Goal: Task Accomplishment & Management: Manage account settings

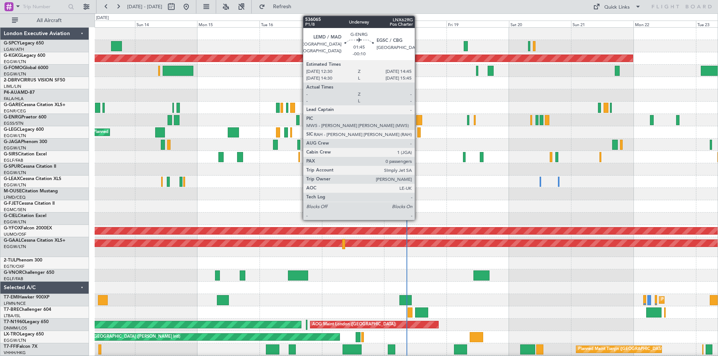
click at [418, 118] on div at bounding box center [419, 120] width 6 height 10
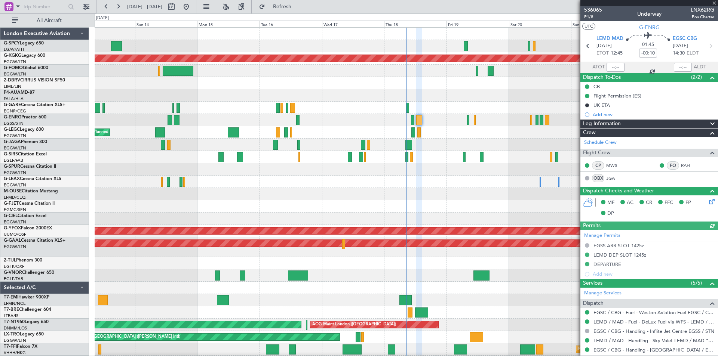
scroll to position [93, 0]
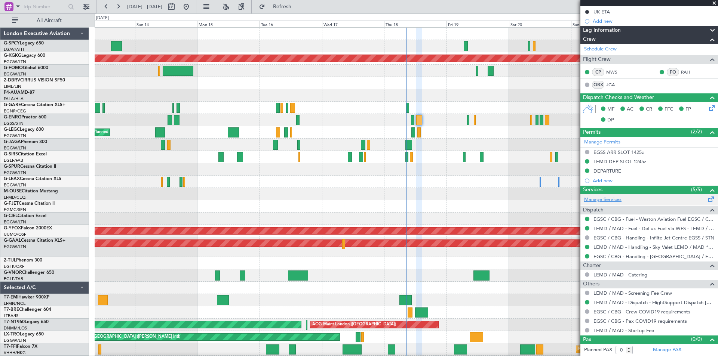
click at [610, 198] on link "Manage Services" at bounding box center [602, 199] width 37 height 7
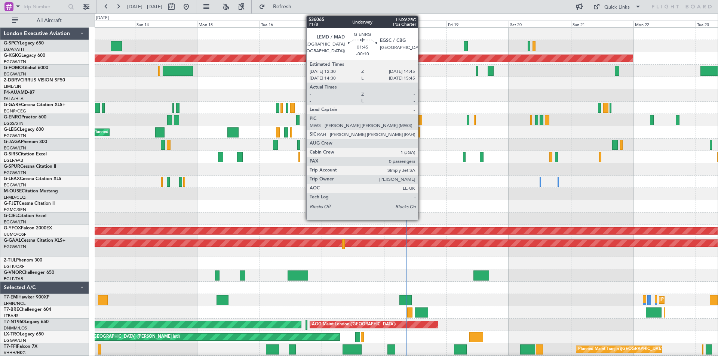
click at [421, 123] on div at bounding box center [419, 120] width 6 height 10
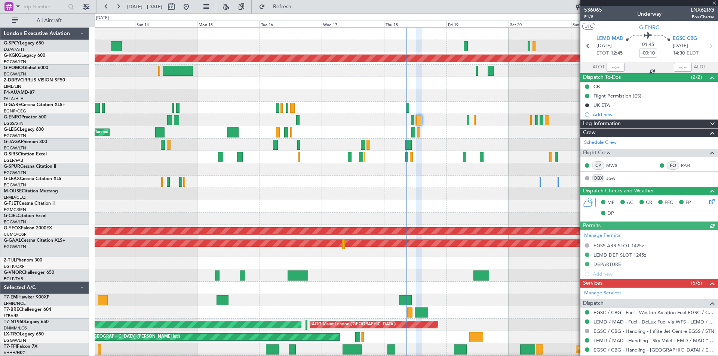
scroll to position [103, 0]
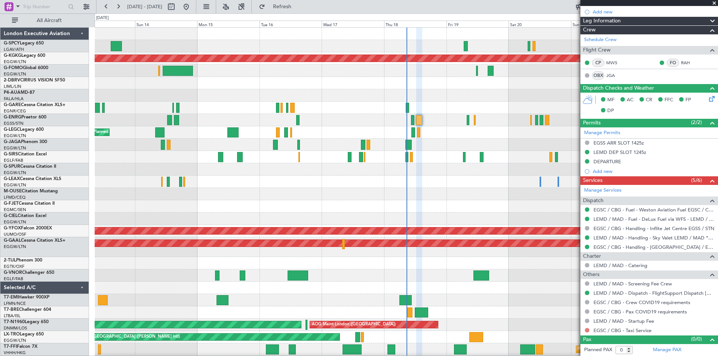
click at [588, 328] on button at bounding box center [587, 330] width 4 height 4
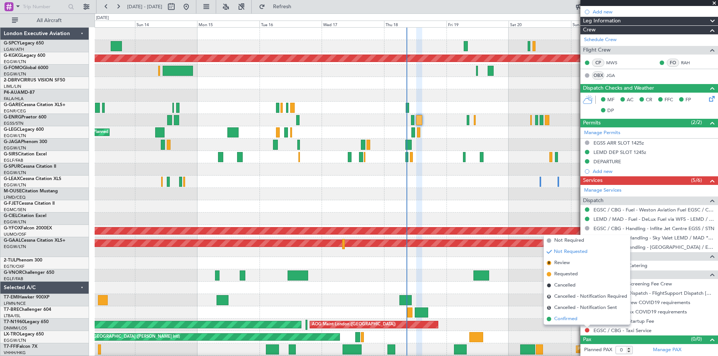
click at [551, 317] on li "Confirmed" at bounding box center [587, 319] width 86 height 11
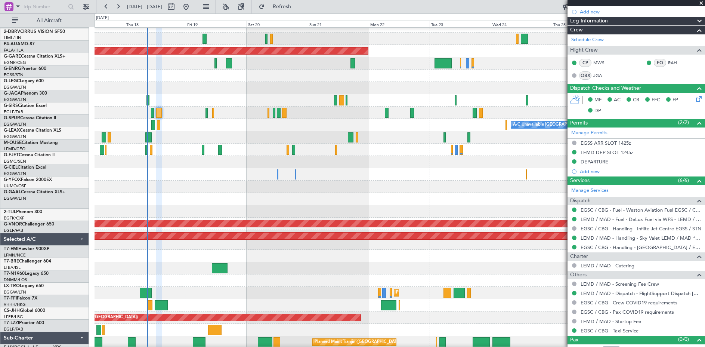
scroll to position [7, 0]
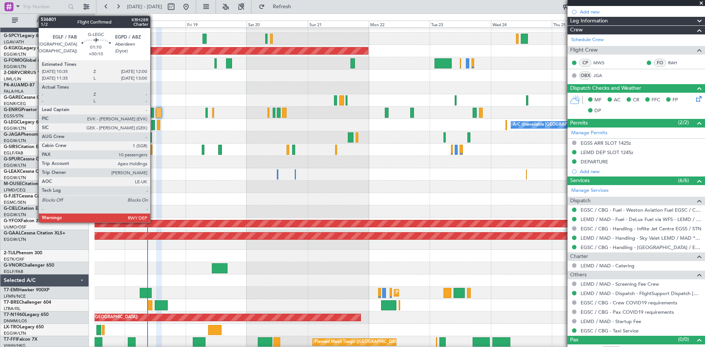
click at [154, 124] on div at bounding box center [153, 125] width 4 height 10
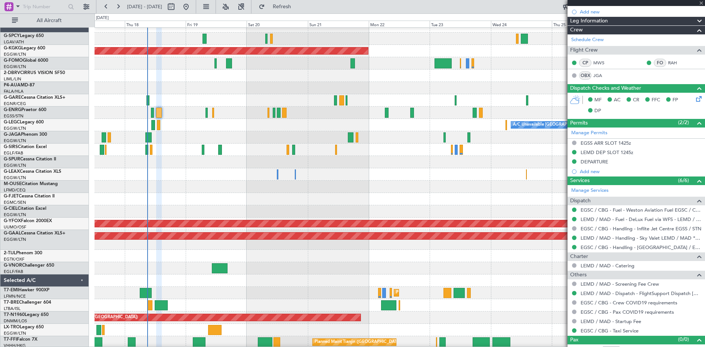
type input "+00:10"
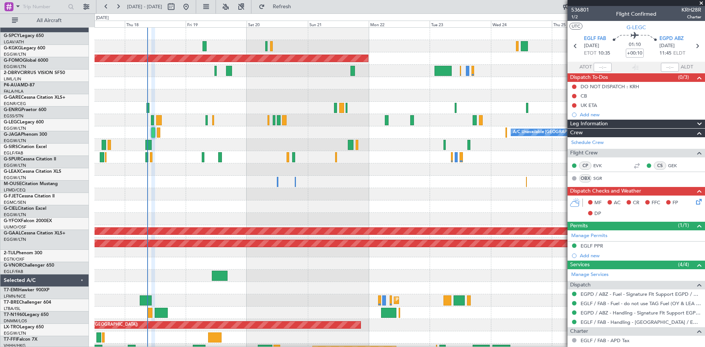
scroll to position [0, 0]
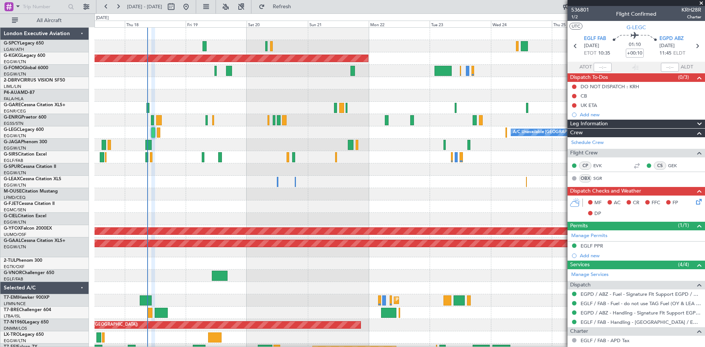
click at [702, 4] on span at bounding box center [701, 3] width 7 height 7
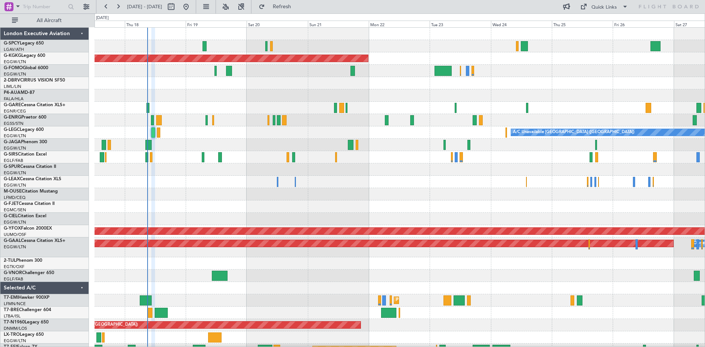
type input "0"
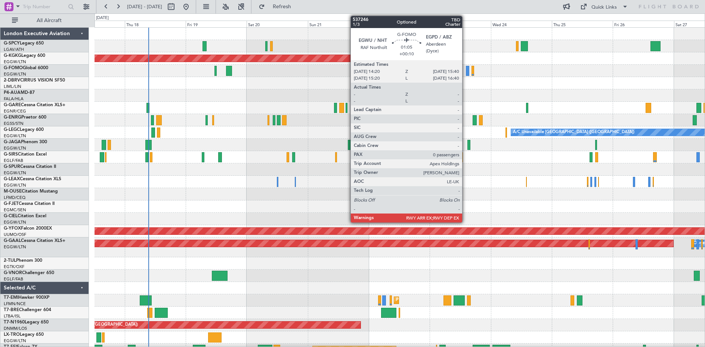
click at [466, 73] on div at bounding box center [468, 71] width 4 height 10
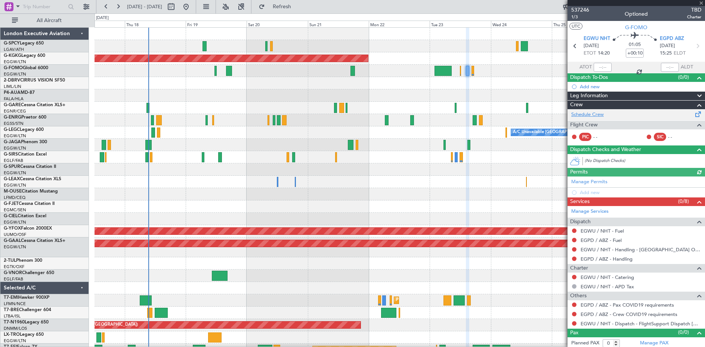
click at [595, 111] on link "Schedule Crew" at bounding box center [588, 114] width 33 height 7
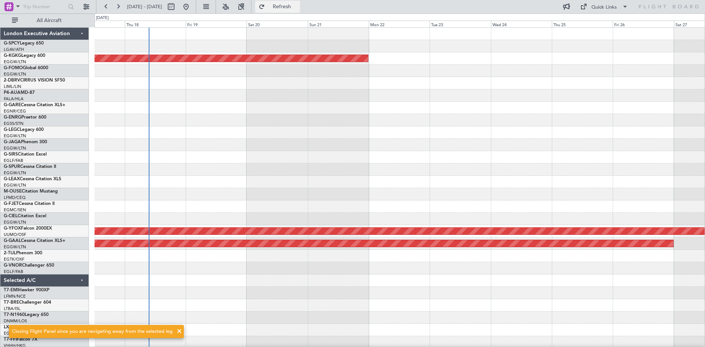
click at [298, 7] on span "Refresh" at bounding box center [282, 6] width 31 height 5
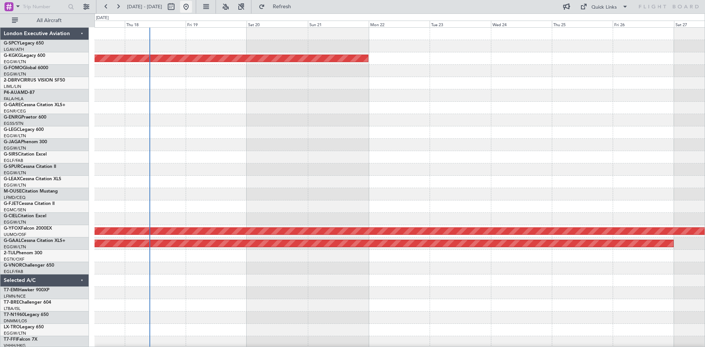
click at [192, 6] on button at bounding box center [186, 7] width 12 height 12
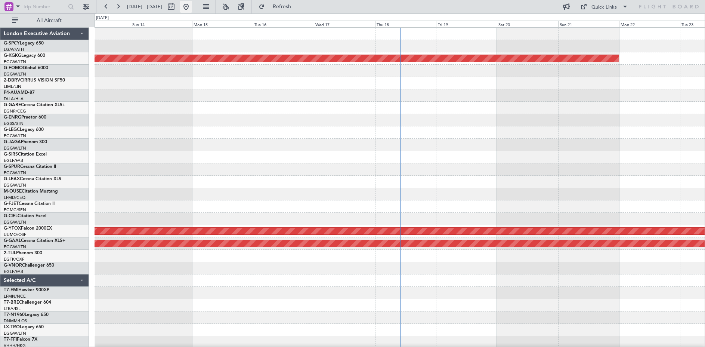
click at [192, 4] on button at bounding box center [186, 7] width 12 height 12
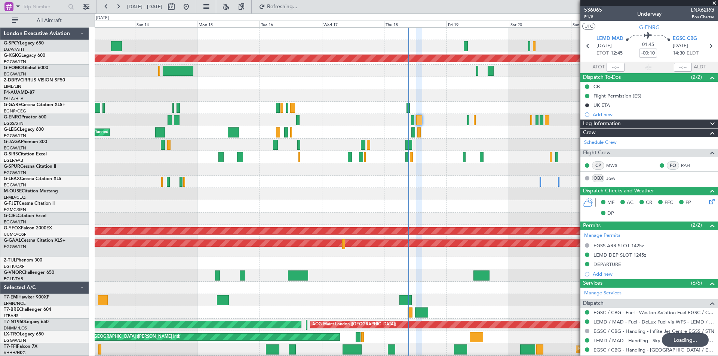
scroll to position [93, 0]
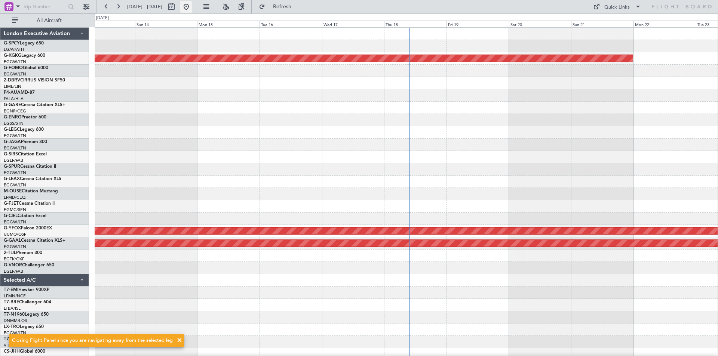
click at [192, 2] on button at bounding box center [186, 7] width 12 height 12
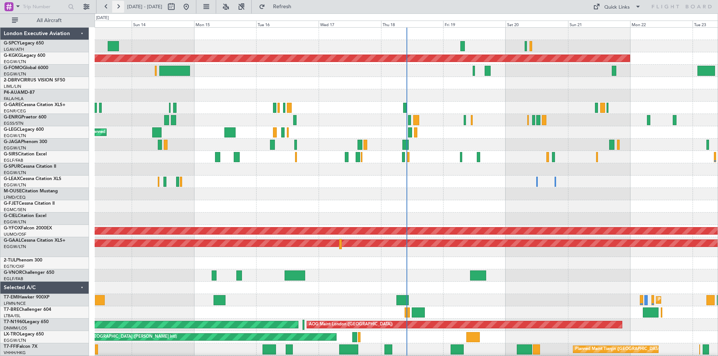
click at [123, 6] on button at bounding box center [118, 7] width 12 height 12
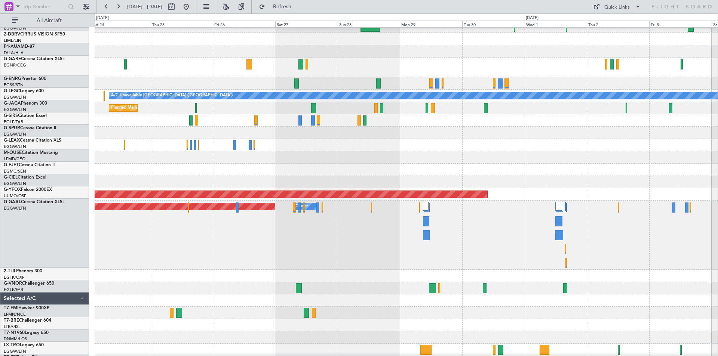
scroll to position [40, 0]
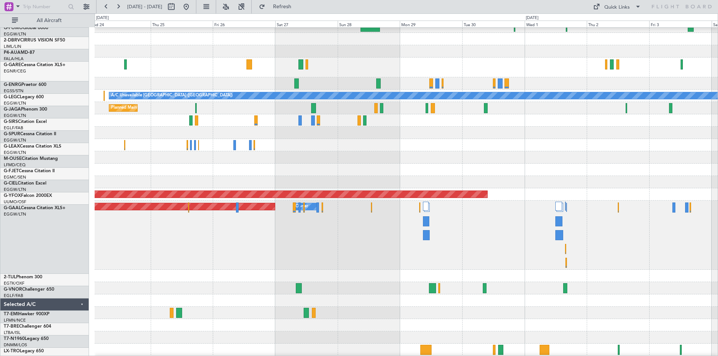
click at [295, 252] on div "Planned Maint Dusseldorf Owner Owner" at bounding box center [406, 235] width 623 height 69
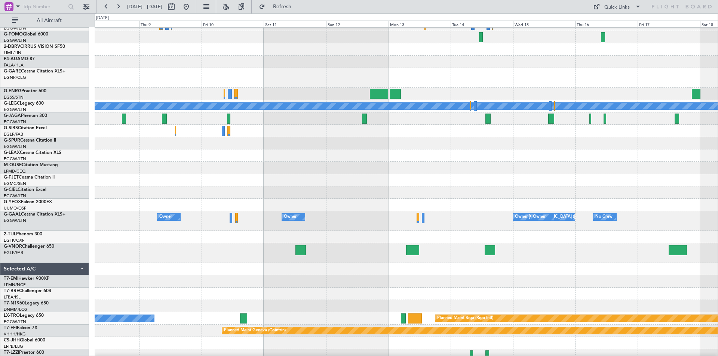
scroll to position [24, 0]
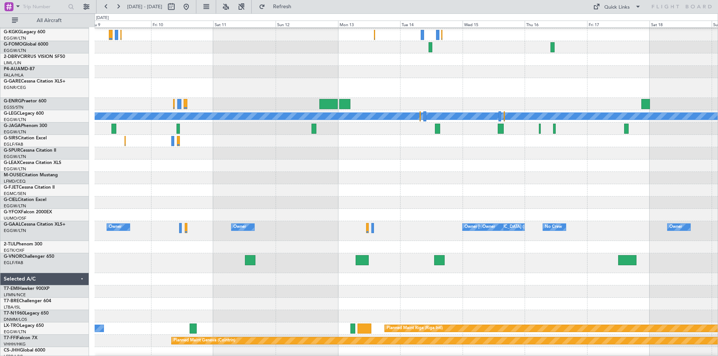
click at [292, 263] on div at bounding box center [406, 263] width 623 height 20
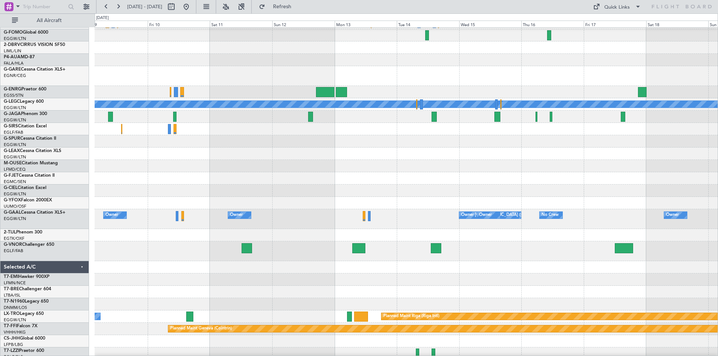
click at [152, 243] on div at bounding box center [406, 251] width 623 height 20
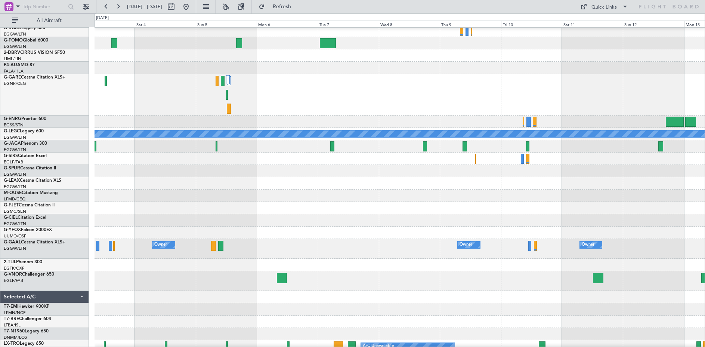
scroll to position [38, 0]
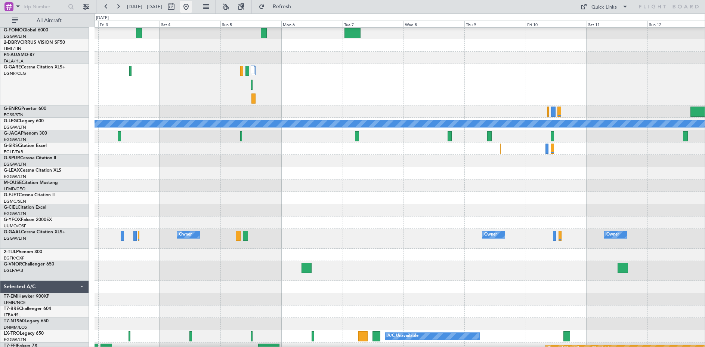
click at [192, 7] on button at bounding box center [186, 7] width 12 height 12
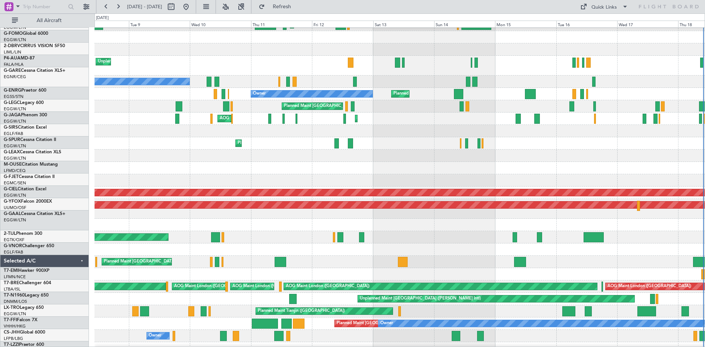
scroll to position [46, 0]
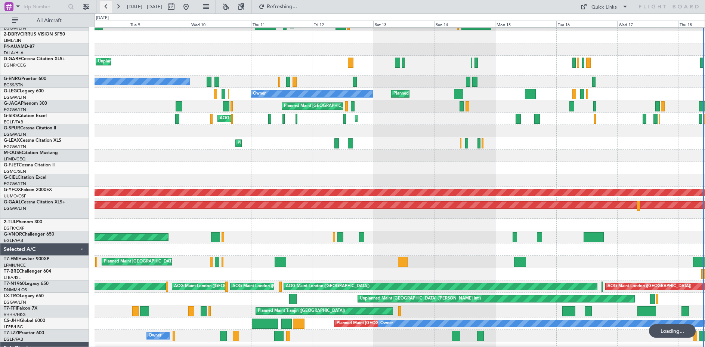
click at [106, 7] on button at bounding box center [106, 7] width 12 height 12
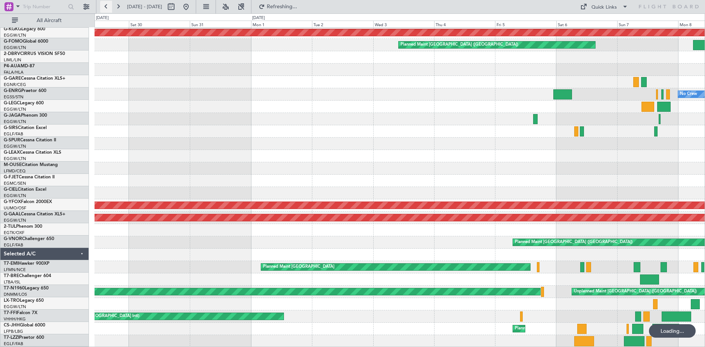
scroll to position [26, 0]
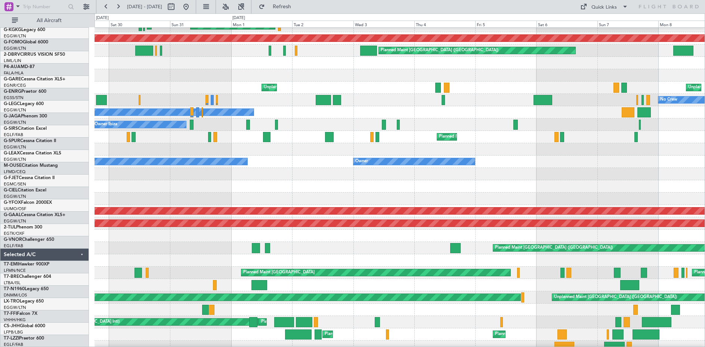
click at [464, 174] on div at bounding box center [400, 174] width 610 height 12
